Goal: Task Accomplishment & Management: Complete application form

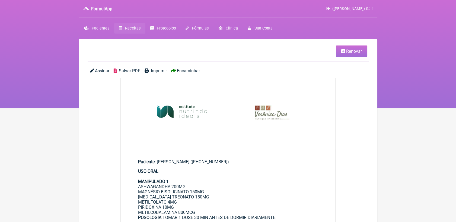
click at [136, 27] on span "Receitas" at bounding box center [132, 28] width 15 height 5
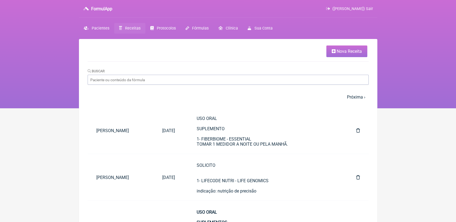
click at [348, 53] on span "Nova Receita" at bounding box center [349, 51] width 25 height 5
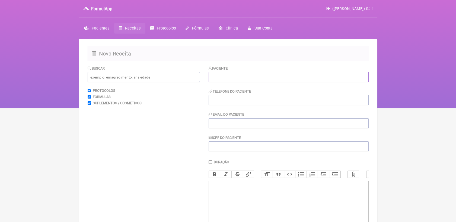
click at [250, 76] on input "text" at bounding box center [289, 77] width 160 height 10
paste input "[PERSON_NAME]"
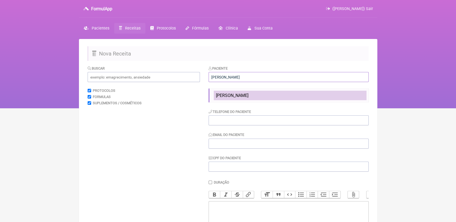
type input "[PERSON_NAME]"
click at [229, 95] on span "[PERSON_NAME]" at bounding box center [232, 95] width 33 height 5
type input "21 99561 6600"
type input "[EMAIL_ADDRESS][DOMAIN_NAME]"
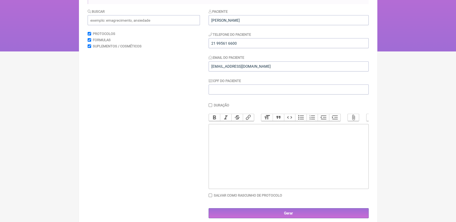
scroll to position [60, 0]
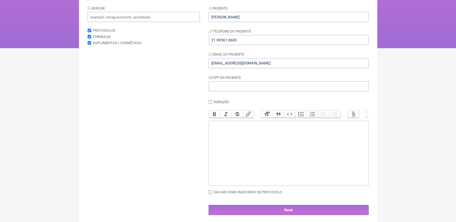
click at [234, 146] on trix-editor at bounding box center [289, 153] width 160 height 65
paste trix-editor "<div>USO ORAL&nbsp;<br><br>MANIPULADO 1<br>Bifidobacterium bifidum 3 bilhões UF…"
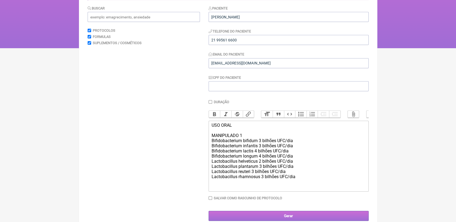
paste trix-editor "<div>USO ORAL&nbsp;<br><br>MANIPULADO 1<br>Bifidobacterium bifidum 3 bilhões UF…"
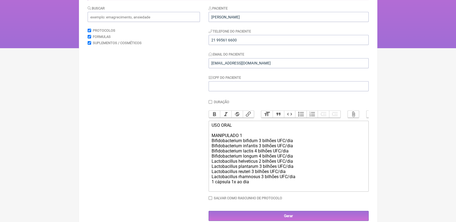
click at [211, 192] on trix-editor "USO ORAL MANIPULADO 1 Bifidobacterium bifidum 3 bilhões UFC/dia Bifidobacterium…" at bounding box center [289, 156] width 160 height 71
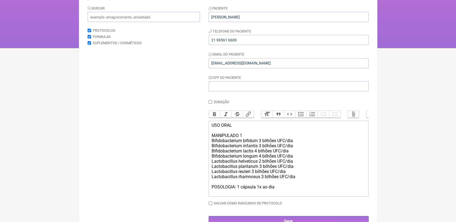
click at [237, 189] on div "USO ORAL MANIPULADO 1 Bifidobacterium bifidum 3 bilhões UFC/dia Bifidobacterium…" at bounding box center [288, 159] width 154 height 72
drag, startPoint x: 211, startPoint y: 132, endPoint x: 243, endPoint y: 143, distance: 34.5
click at [243, 143] on trix-editor "USO ORAL MANIPULADO 1 Bifidobacterium bifidum 3 bilhões UFC/dia Bifidobacterium…" at bounding box center [289, 159] width 160 height 76
click at [215, 115] on button "Bold" at bounding box center [214, 114] width 11 height 7
click at [288, 149] on div "USO ORAL MANIPULADO 1 Bifidobacterium bifidum 3 bilhões UFC/dia Bifidobacterium…" at bounding box center [288, 159] width 154 height 72
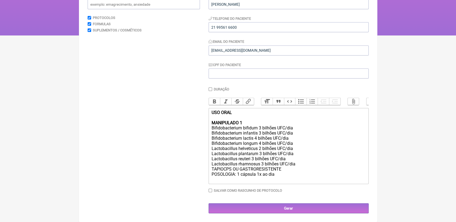
scroll to position [81, 0]
click at [298, 180] on div "USO ORAL MANIPULADO 1 Bifidobacterium bifidum 3 bilhões UFC/dia Bifidobacterium…" at bounding box center [288, 146] width 154 height 72
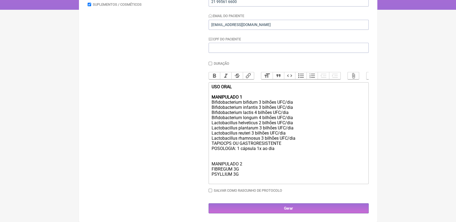
scroll to position [108, 0]
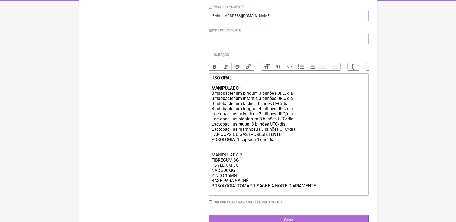
type trix-editor "<div><strong>USO ORAL <br><br>MANIPULADO 1</strong><br>Bifidobacterium bifidum …"
drag, startPoint x: 211, startPoint y: 163, endPoint x: 244, endPoint y: 163, distance: 32.8
click at [244, 163] on div "USO ORAL MANIPULADO 1 Bifidobacterium bifidum 3 bilhões UFC/dia Bifidobacterium…" at bounding box center [288, 134] width 154 height 119
click at [214, 67] on button "Bold" at bounding box center [214, 66] width 11 height 7
click at [323, 194] on div "USO ORAL MANIPULADO 1 Bifidobacterium bifidum 3 bilhões UFC/dia Bifidobacterium…" at bounding box center [288, 134] width 154 height 119
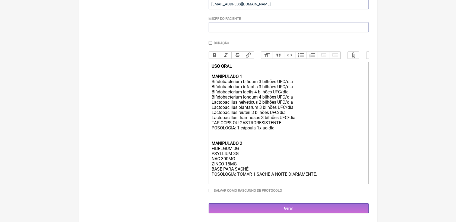
scroll to position [129, 0]
